Goal: Task Accomplishment & Management: Manage account settings

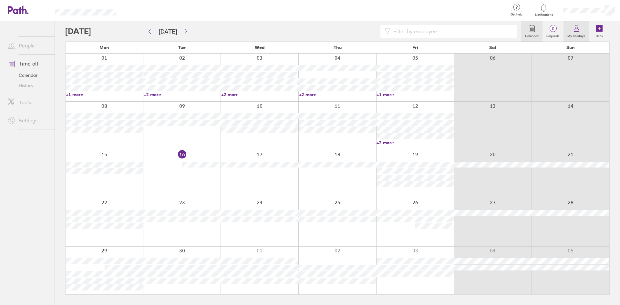
click at [579, 33] on label "My holidays" at bounding box center [577, 35] width 26 height 6
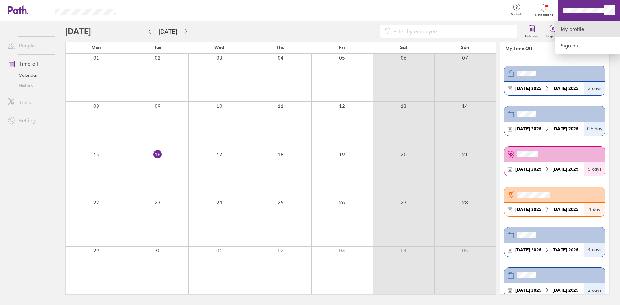
click at [579, 26] on link "My profile" at bounding box center [588, 29] width 65 height 16
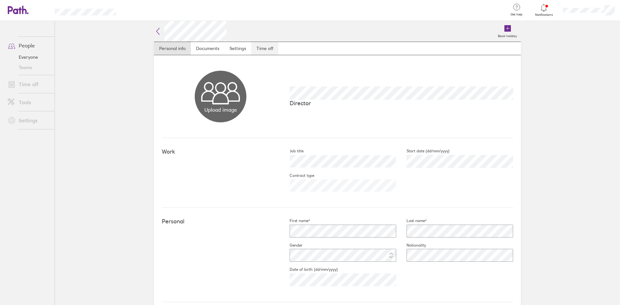
click at [258, 47] on link "Time off" at bounding box center [264, 48] width 27 height 13
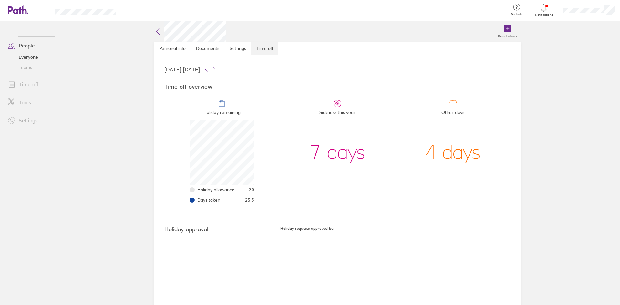
scroll to position [65, 65]
click at [23, 45] on link "People" at bounding box center [29, 45] width 52 height 13
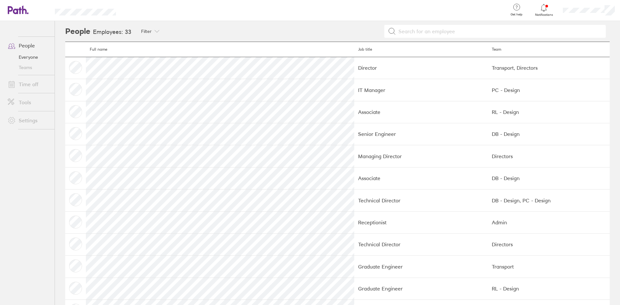
click at [25, 85] on link "Time off" at bounding box center [29, 84] width 52 height 13
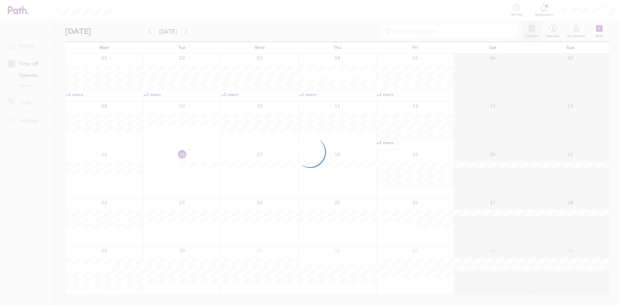
click at [24, 76] on div at bounding box center [310, 152] width 620 height 305
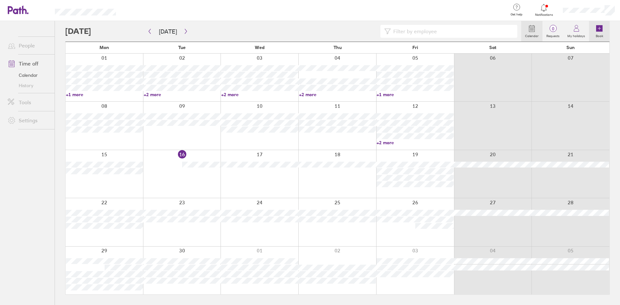
click at [600, 29] on icon at bounding box center [599, 28] width 6 height 6
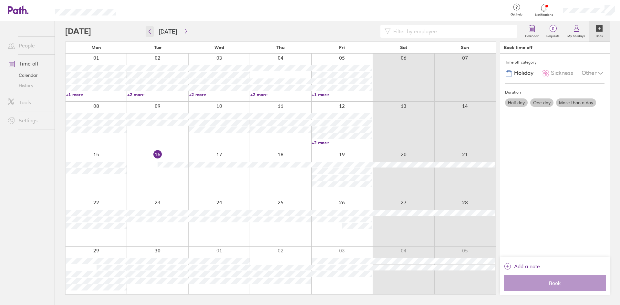
click at [149, 30] on icon "button" at bounding box center [149, 31] width 5 height 5
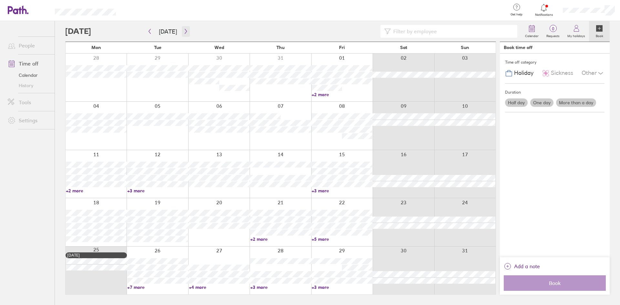
click at [182, 33] on button "button" at bounding box center [186, 31] width 8 height 11
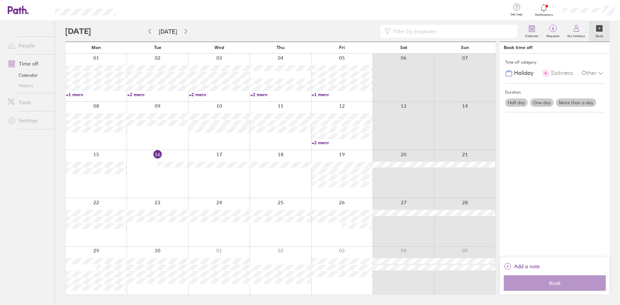
click at [601, 32] on icon at bounding box center [599, 28] width 6 height 6
click at [577, 103] on label "More than a day" at bounding box center [576, 103] width 40 height 8
click at [0, 0] on input "More than a day" at bounding box center [0, 0] width 0 height 0
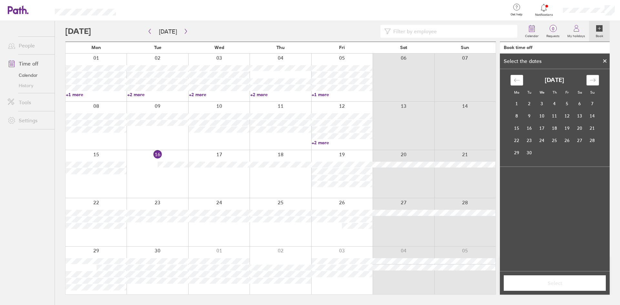
click at [596, 79] on icon "Move forward to switch to the next month." at bounding box center [593, 80] width 6 height 6
click at [555, 105] on td "2" at bounding box center [554, 104] width 13 height 12
click at [566, 103] on td "3" at bounding box center [567, 104] width 13 height 12
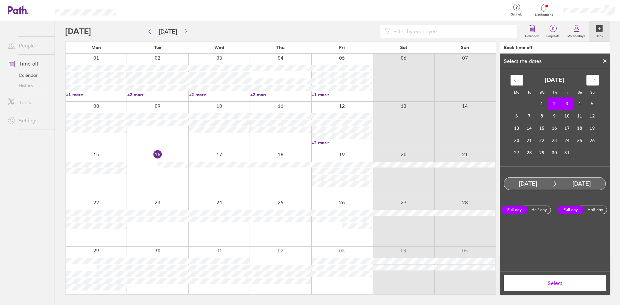
click at [557, 282] on span "Select" at bounding box center [554, 283] width 93 height 6
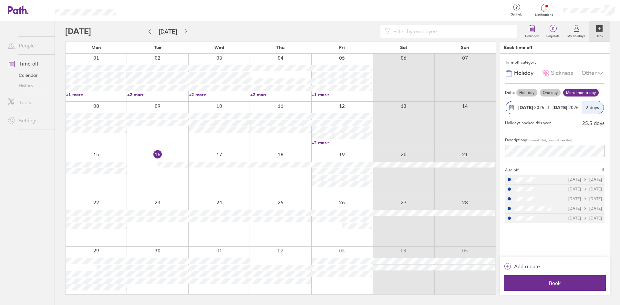
click at [598, 71] on icon at bounding box center [601, 73] width 8 height 8
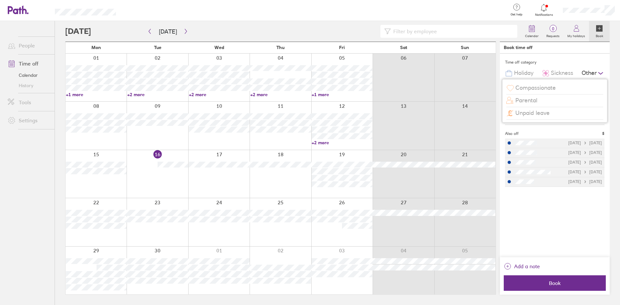
click at [540, 114] on span "Unpaid leave" at bounding box center [532, 113] width 34 height 7
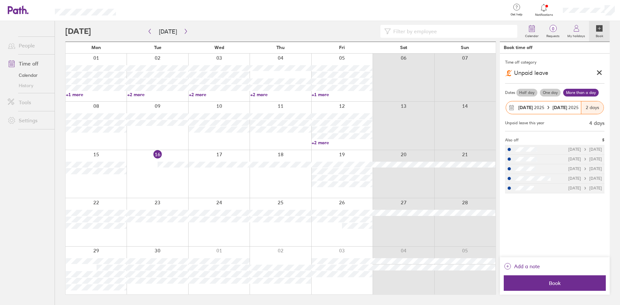
click at [532, 108] on strong "[DATE]" at bounding box center [525, 108] width 15 height 6
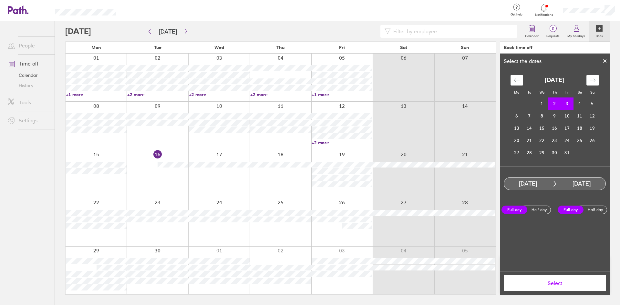
click at [538, 210] on label "Half day" at bounding box center [539, 210] width 26 height 8
click at [0, 0] on input "Half day" at bounding box center [0, 0] width 0 height 0
click at [555, 282] on span "Select" at bounding box center [554, 283] width 93 height 6
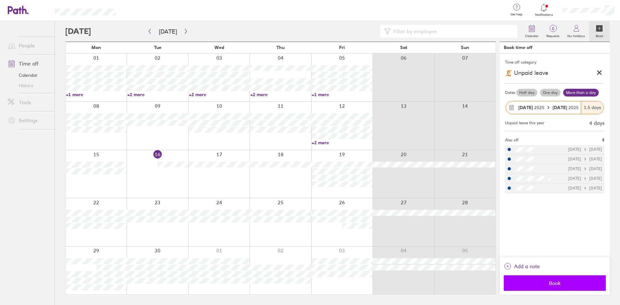
click at [553, 285] on span "Book" at bounding box center [554, 283] width 93 height 6
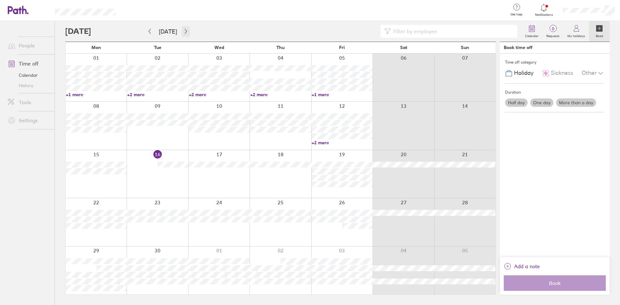
click at [185, 32] on icon "button" at bounding box center [185, 31] width 5 height 5
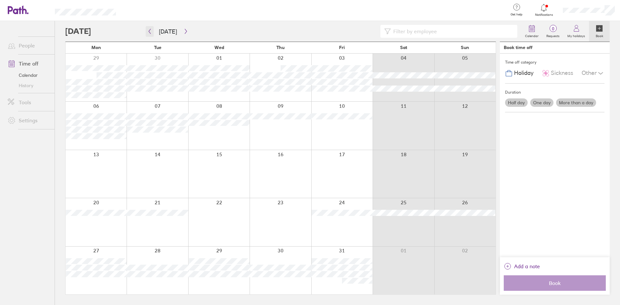
click at [150, 29] on icon "button" at bounding box center [149, 31] width 5 height 5
